Goal: Information Seeking & Learning: Learn about a topic

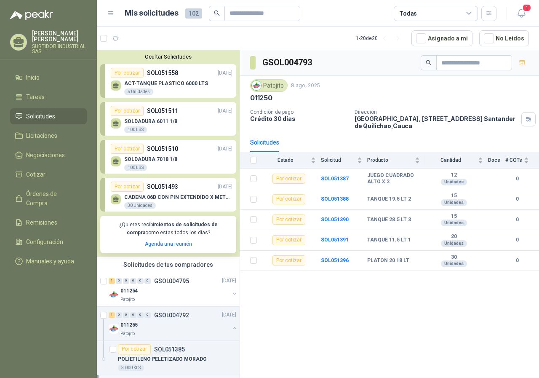
click at [171, 80] on div "ACT-TANQUE PLASTICO 6000 LTS 5 Unidades" at bounding box center [172, 87] width 122 height 18
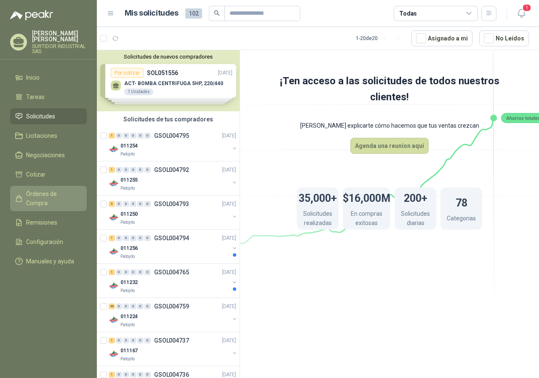
click at [56, 193] on span "Órdenes de Compra" at bounding box center [52, 198] width 53 height 19
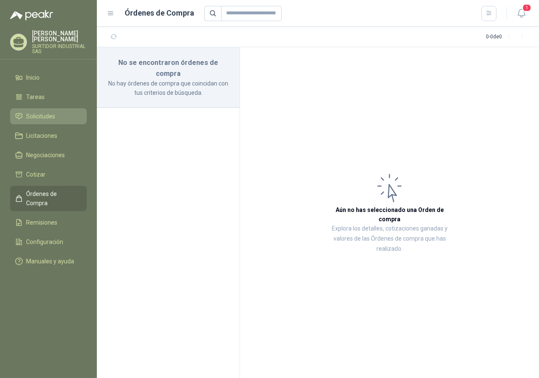
click at [32, 119] on span "Solicitudes" at bounding box center [40, 116] width 29 height 9
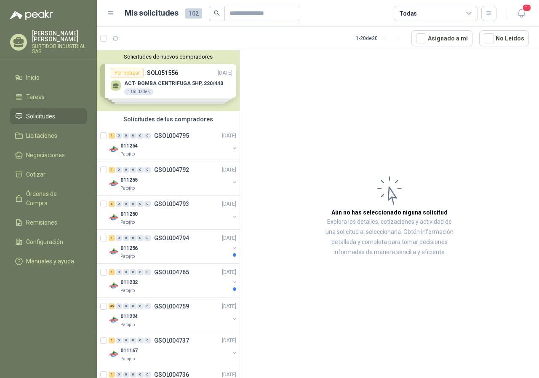
click at [161, 86] on div "Solicitudes de nuevos compradores Por cotizar SOL051556 [DATE] ACT- BOMBA CENTR…" at bounding box center [168, 80] width 143 height 61
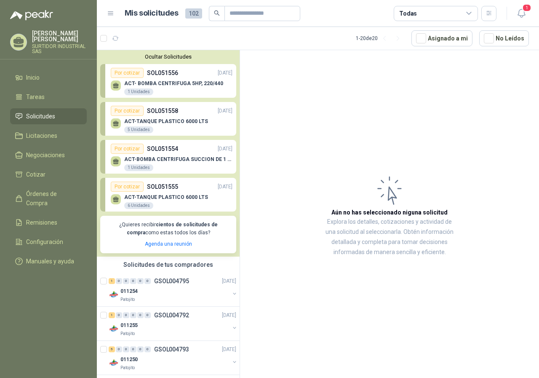
click at [161, 86] on p "ACT- BOMBA CENTRIFUGA 5HP, 220/440" at bounding box center [173, 83] width 99 height 6
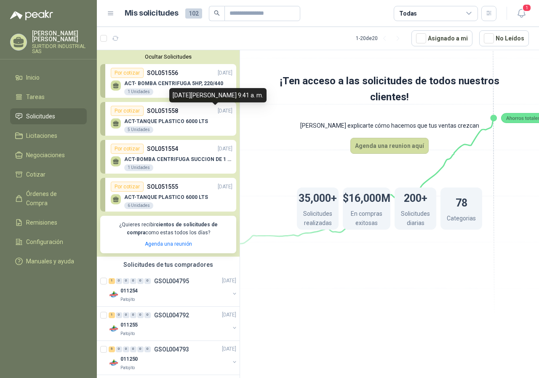
click at [155, 83] on p "ACT- BOMBA CENTRIFUGA 5HP, 220/440" at bounding box center [173, 83] width 99 height 6
click at [157, 71] on p "SOL051556" at bounding box center [162, 72] width 31 height 9
click at [158, 71] on p "SOL051556" at bounding box center [162, 72] width 31 height 9
click at [140, 89] on div "1 Unidades" at bounding box center [138, 91] width 29 height 7
click at [45, 115] on span "Solicitudes" at bounding box center [40, 116] width 29 height 9
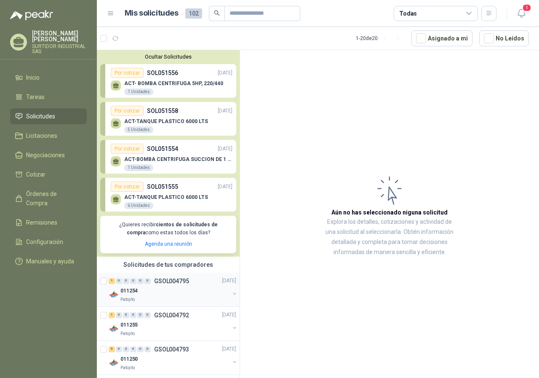
click at [170, 288] on div "011254" at bounding box center [174, 291] width 109 height 10
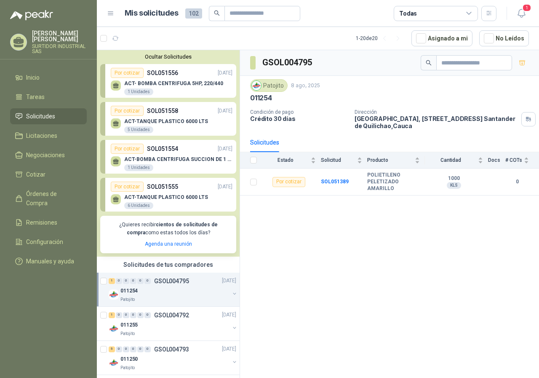
click at [138, 89] on div "1 Unidades" at bounding box center [138, 91] width 29 height 7
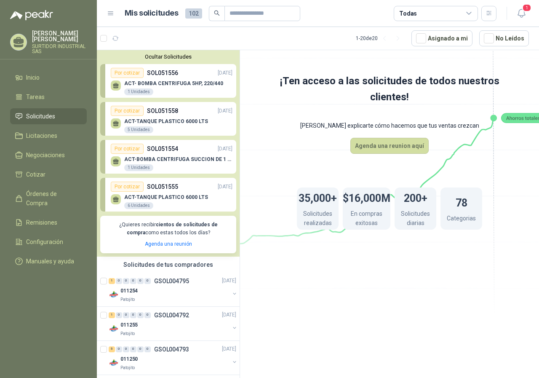
click at [149, 87] on div "ACT- BOMBA CENTRIFUGA 5HP, 220/440 1 Unidades" at bounding box center [173, 87] width 99 height 15
click at [135, 73] on div "Por cotizar" at bounding box center [127, 73] width 33 height 10
click at [155, 73] on p "SOL051556" at bounding box center [162, 72] width 31 height 9
click at [159, 89] on div "ACT- BOMBA CENTRIFUGA 5HP, 220/440 1 Unidades" at bounding box center [173, 87] width 99 height 15
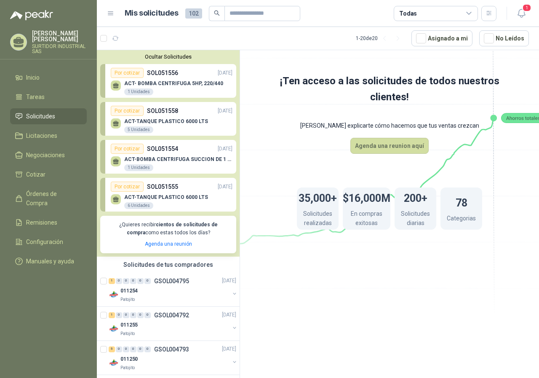
click at [133, 92] on div "1 Unidades" at bounding box center [138, 91] width 29 height 7
click at [150, 128] on div "5 Unidades" at bounding box center [138, 129] width 29 height 7
click at [38, 117] on span "Solicitudes" at bounding box center [40, 116] width 29 height 9
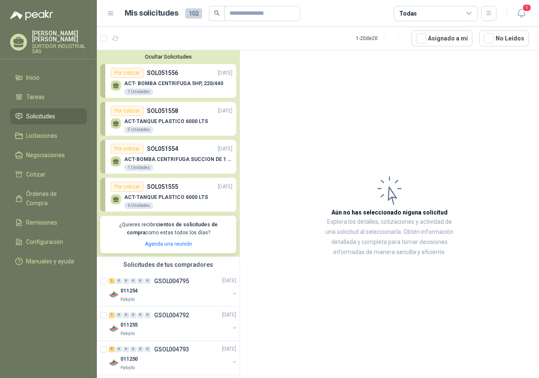
click at [215, 86] on p "ACT- BOMBA CENTRIFUGA 5HP, 220/440" at bounding box center [173, 83] width 99 height 6
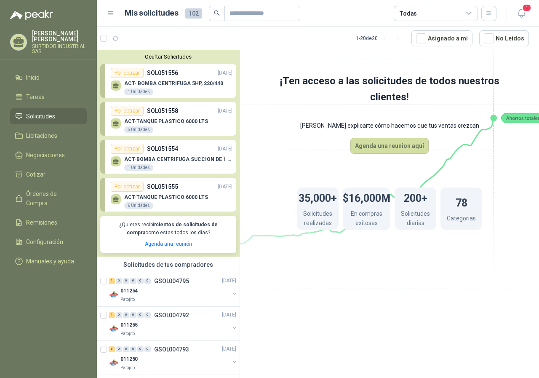
click at [152, 76] on p "SOL051556" at bounding box center [162, 72] width 31 height 9
click at [128, 77] on div "Por cotizar" at bounding box center [127, 73] width 33 height 10
click at [141, 111] on div "Por cotizar" at bounding box center [127, 111] width 33 height 10
click at [141, 124] on p "ACT-TANQUE PLASTICO 6000 LTS" at bounding box center [166, 121] width 84 height 6
click at [104, 125] on link "Por cotizar SOL051558 [DATE] ACT-TANQUE PLASTICO 6000 LTS 5 Unidades" at bounding box center [168, 119] width 136 height 34
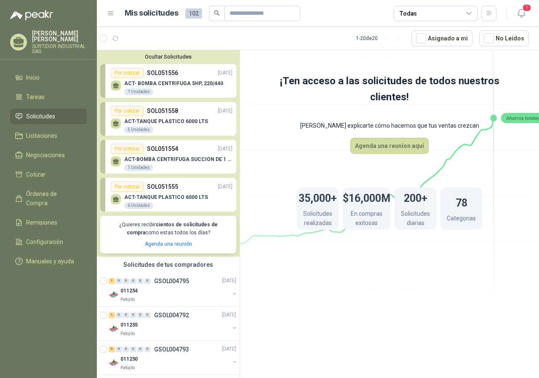
click at [121, 123] on div "ACT-TANQUE PLASTICO 6000 LTS 5 Unidades" at bounding box center [172, 125] width 122 height 18
click at [116, 124] on icon at bounding box center [116, 122] width 6 height 4
click at [114, 86] on icon at bounding box center [116, 85] width 6 height 4
click at [41, 135] on span "Licitaciones" at bounding box center [41, 135] width 31 height 9
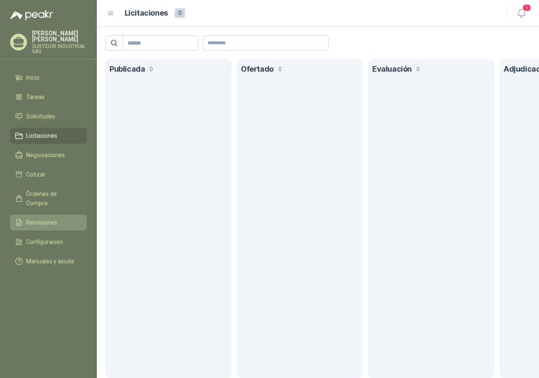
click at [44, 219] on link "Remisiones" at bounding box center [48, 222] width 77 height 16
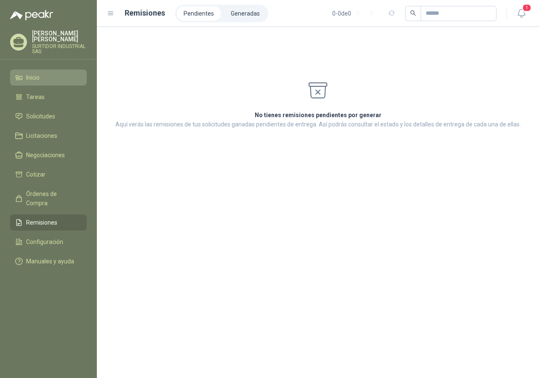
click at [24, 85] on link "Inicio" at bounding box center [48, 78] width 77 height 16
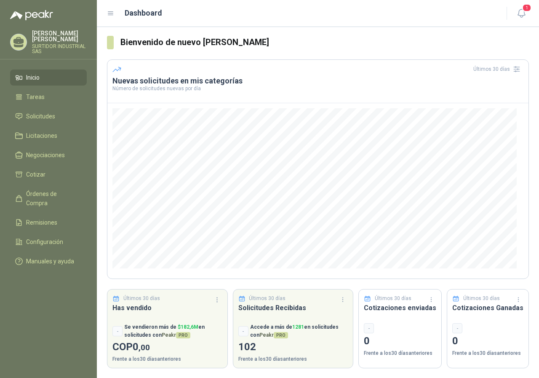
scroll to position [2, 0]
click at [57, 117] on li "Solicitudes" at bounding box center [48, 116] width 67 height 9
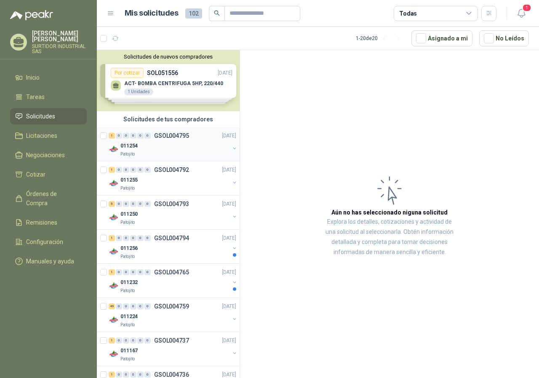
click at [157, 142] on div "011254" at bounding box center [174, 146] width 109 height 10
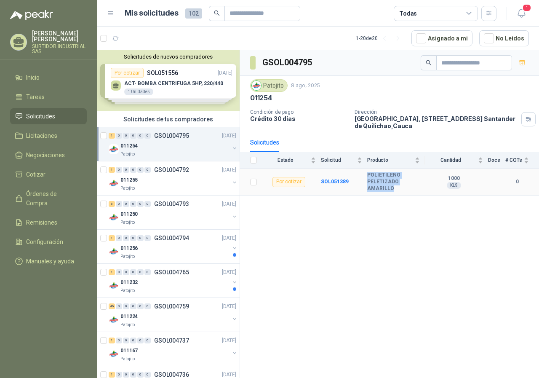
drag, startPoint x: 365, startPoint y: 175, endPoint x: 392, endPoint y: 190, distance: 31.1
click at [392, 190] on tr "Por cotizar SOL051389 POLIETILENO PELETIZADO AMARILLO 1000 KLS 0" at bounding box center [389, 181] width 299 height 27
click at [335, 176] on td "SOL051389" at bounding box center [344, 181] width 46 height 27
click at [335, 181] on b "SOL051389" at bounding box center [335, 182] width 28 height 6
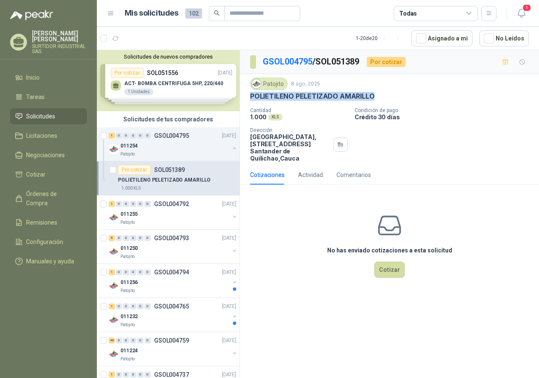
drag, startPoint x: 250, startPoint y: 95, endPoint x: 377, endPoint y: 98, distance: 127.2
click at [377, 98] on div "POLIETILENO PELETIZADO AMARILLO" at bounding box center [389, 96] width 279 height 9
copy p "POLIETILENO PELETIZADO AMARILLO"
click at [174, 204] on p "GSOL004792" at bounding box center [171, 204] width 35 height 6
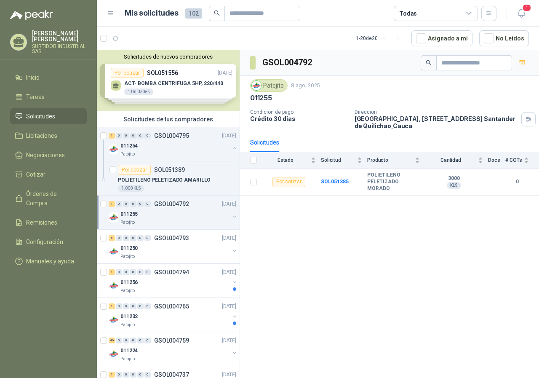
click at [164, 209] on div "011255" at bounding box center [174, 214] width 109 height 10
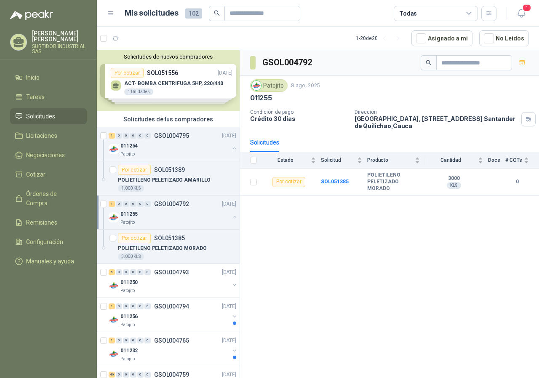
click at [164, 209] on div "1 0 0 0 0 0 GSOL004792 [DATE]" at bounding box center [173, 204] width 129 height 10
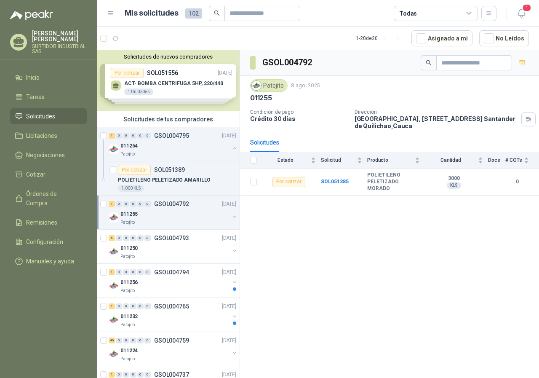
click at [164, 209] on div "1 0 0 0 0 0 GSOL004792 [DATE]" at bounding box center [173, 204] width 129 height 10
click at [164, 236] on p "SOL051385" at bounding box center [169, 238] width 31 height 6
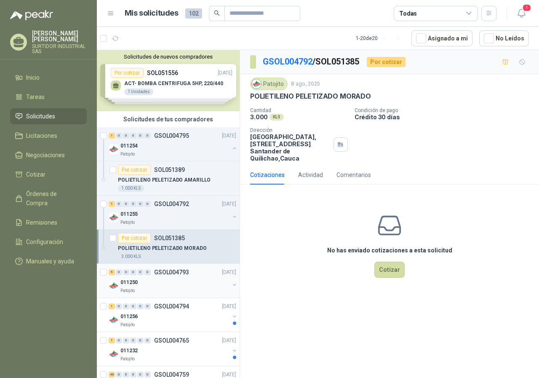
click at [162, 270] on p "GSOL004793" at bounding box center [171, 272] width 35 height 6
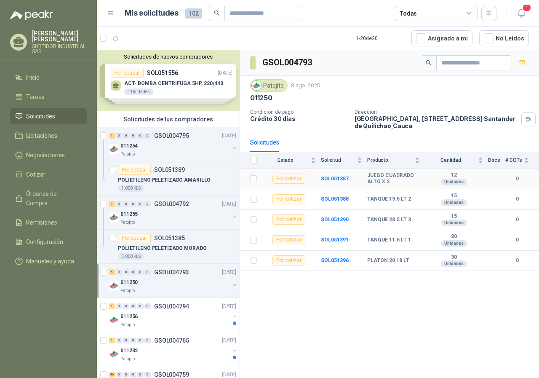
click at [320, 180] on td "Por cotizar" at bounding box center [291, 178] width 59 height 21
click at [324, 180] on b "SOL051387" at bounding box center [335, 179] width 28 height 6
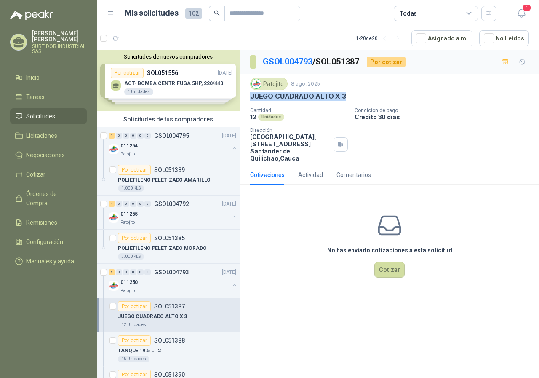
drag, startPoint x: 250, startPoint y: 96, endPoint x: 346, endPoint y: 101, distance: 95.8
click at [346, 101] on div "JUEGO CUADRADO ALTO X 3" at bounding box center [389, 96] width 279 height 9
copy p "JUEGO CUADRADO ALTO X 3"
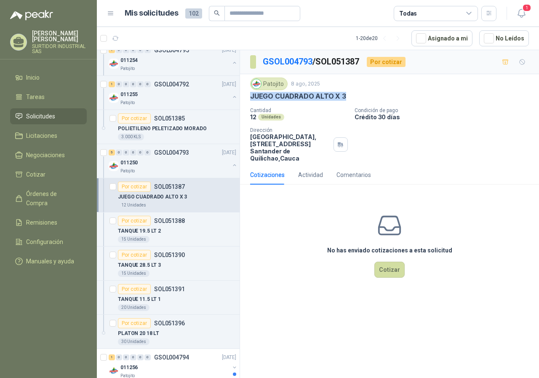
scroll to position [126, 0]
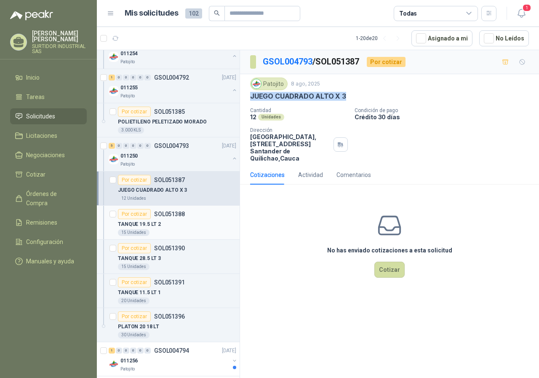
click at [179, 220] on div "TANQUE 19.5 LT 2" at bounding box center [177, 224] width 118 height 10
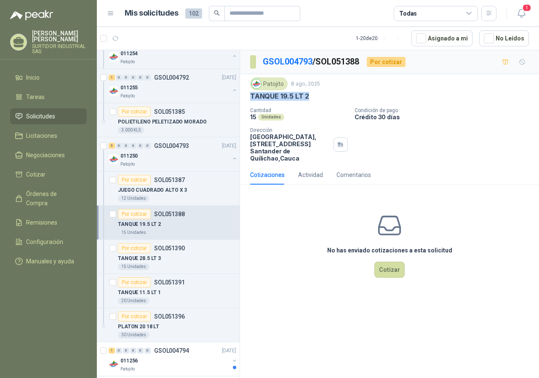
drag, startPoint x: 249, startPoint y: 96, endPoint x: 316, endPoint y: 97, distance: 67.0
click at [316, 97] on div "Patojito [DATE] TANQUE 19.5 LT 2 Cantidad 15 Unidades Condición de pago Crédito…" at bounding box center [389, 119] width 299 height 91
copy p "TANQUE 19.5 LT 2"
